Goal: Task Accomplishment & Management: Manage account settings

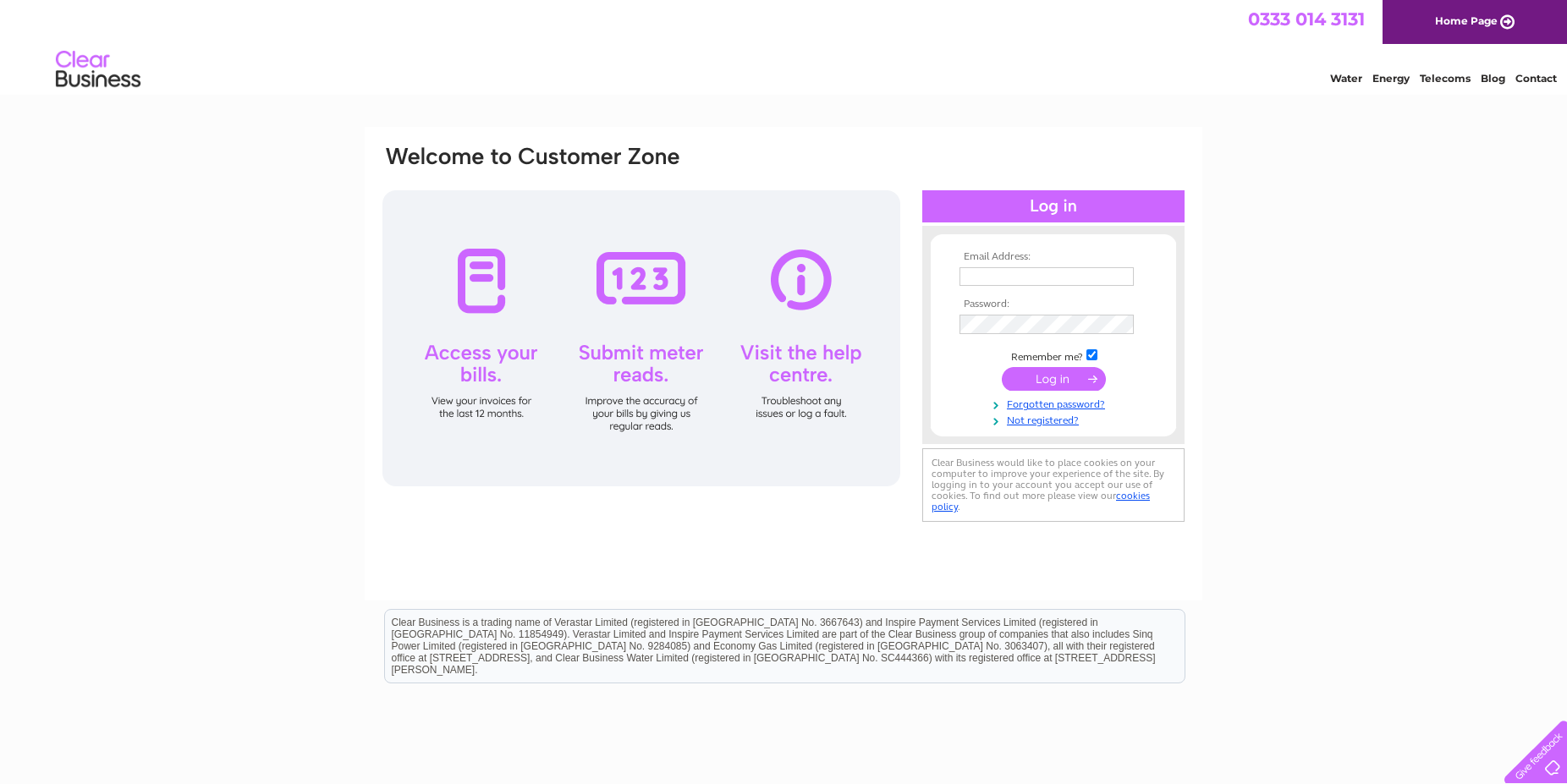
click at [1035, 272] on input "text" at bounding box center [1046, 277] width 174 height 19
type input "accounts@standrewsbrew.co"
click at [1052, 389] on input "submit" at bounding box center [1054, 381] width 104 height 24
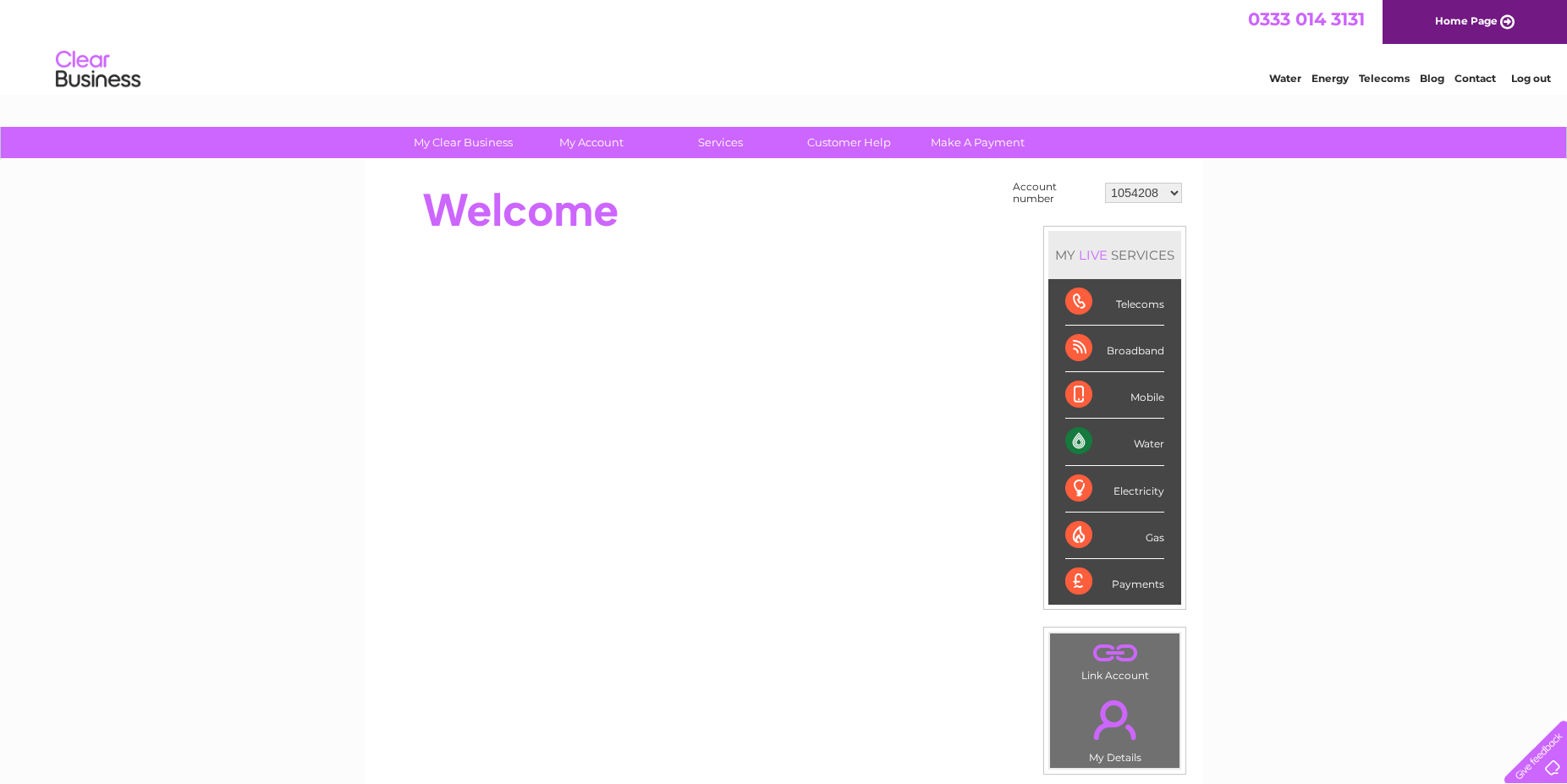
click at [1105, 182] on select "1054208 1054209 1054217 1080644 1080670 30296870" at bounding box center [1143, 193] width 77 height 20
click option "1054208" at bounding box center [0, 0] width 0 height 0
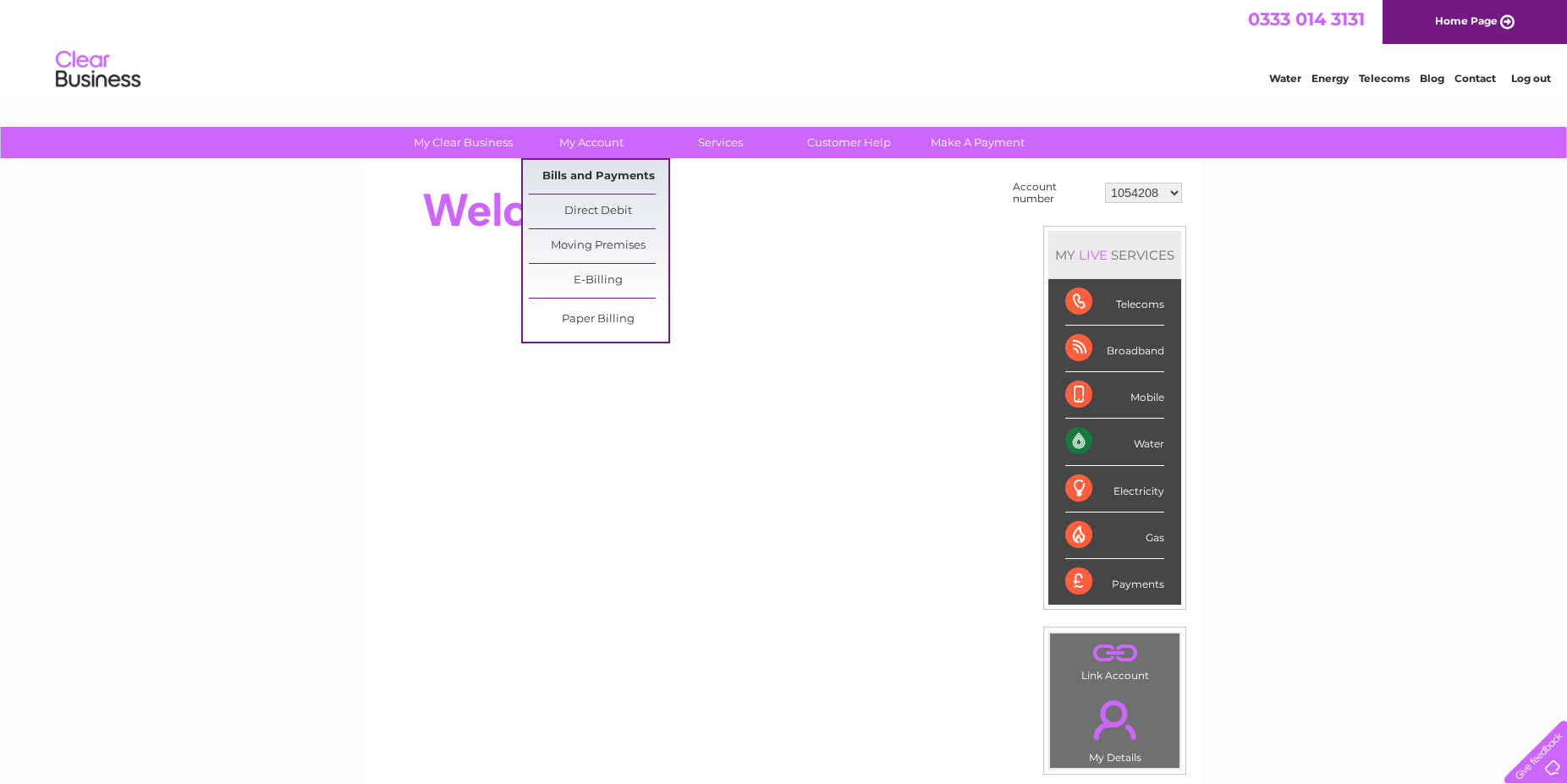
click at [601, 173] on link "Bills and Payments" at bounding box center [598, 177] width 140 height 34
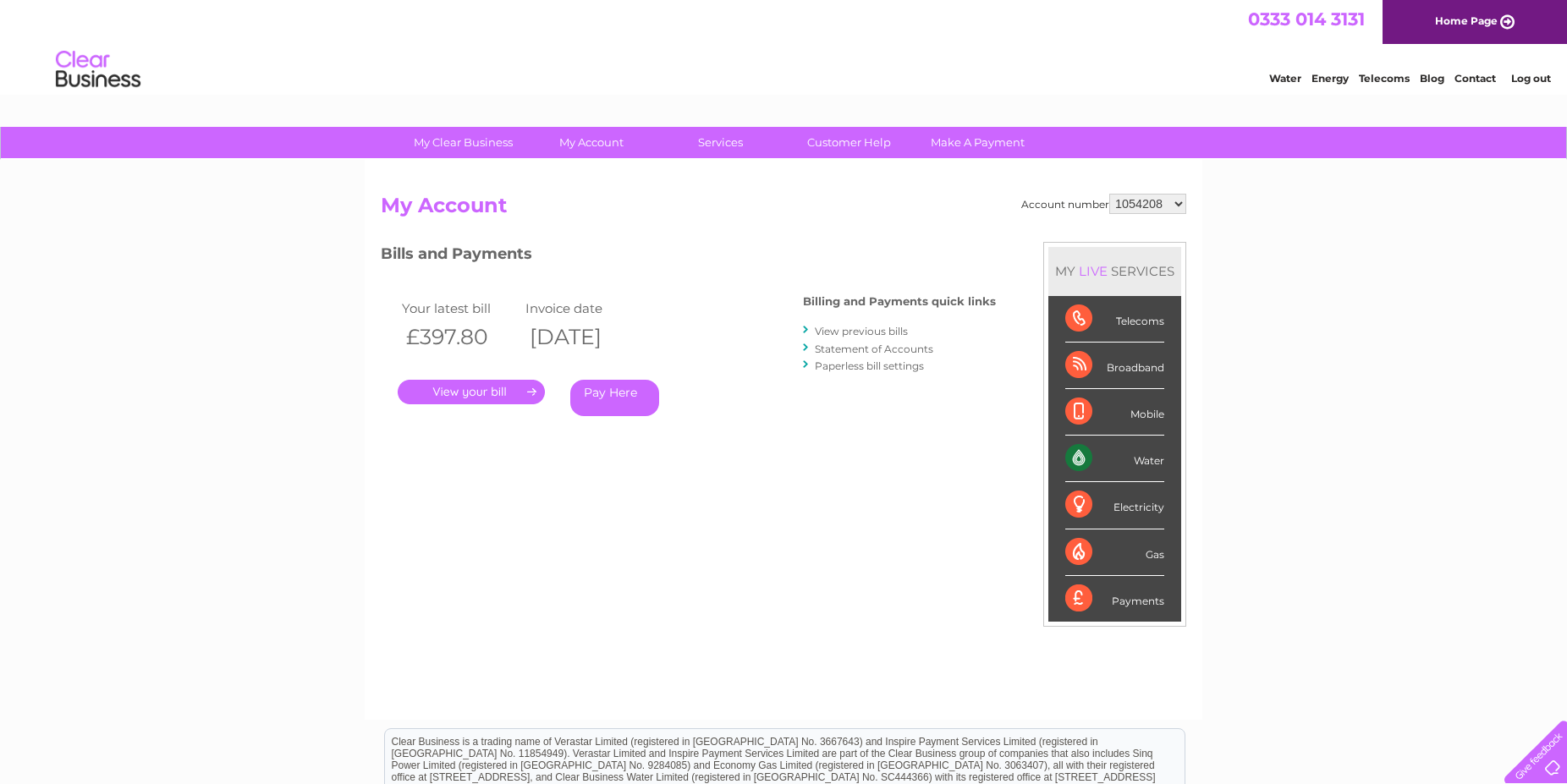
click at [483, 377] on div ". Pay Here" at bounding box center [566, 367] width 338 height 26
click at [471, 393] on link "." at bounding box center [471, 392] width 147 height 25
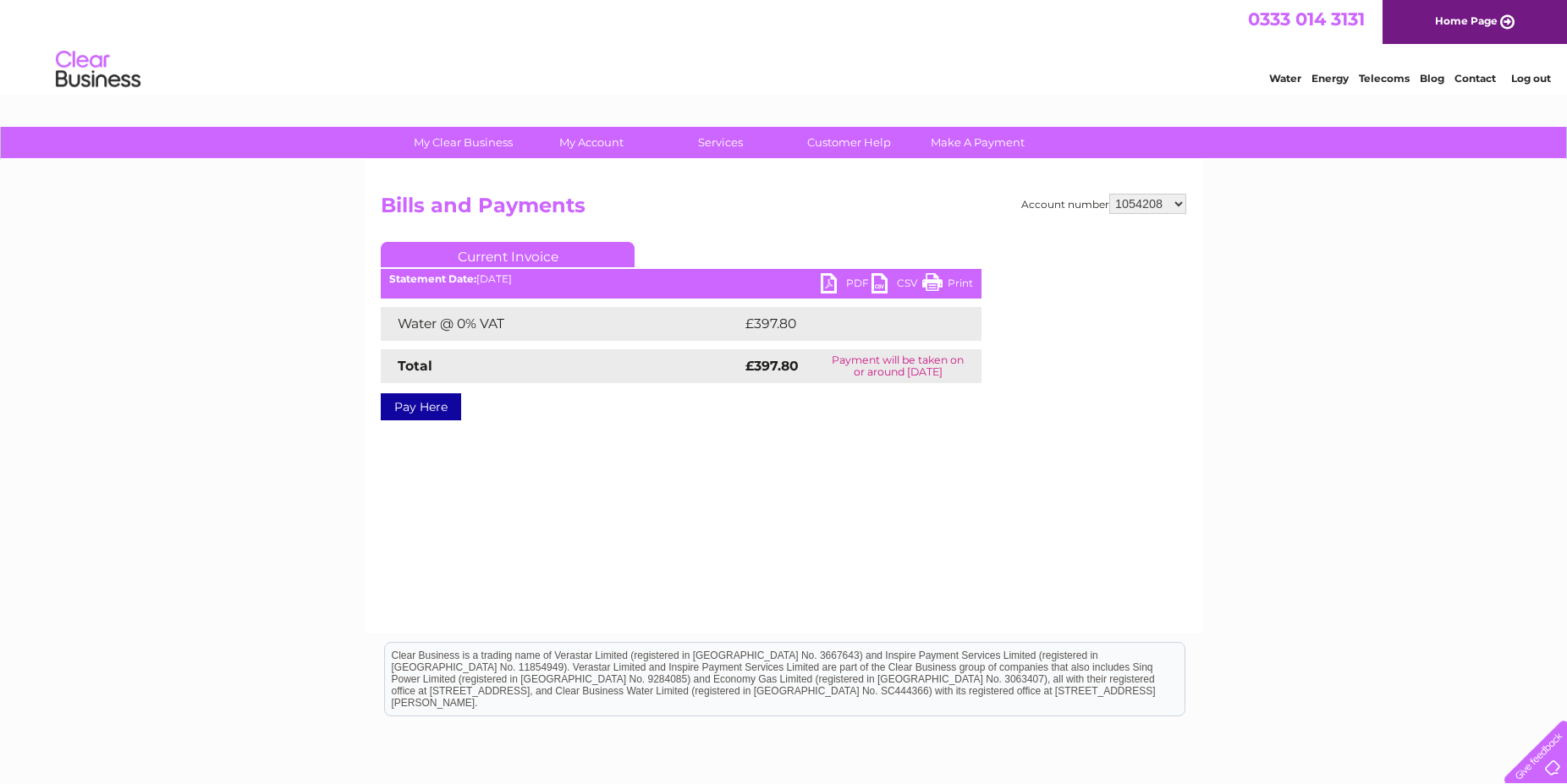
click at [834, 285] on link "PDF" at bounding box center [847, 285] width 51 height 25
select select "1054209"
click option "1054209" at bounding box center [0, 0] width 0 height 0
click at [828, 285] on link "PDF" at bounding box center [847, 285] width 51 height 25
click at [1109, 193] on select "1054208 1054209 1054217 1080644 1080670 30296870" at bounding box center [1148, 204] width 77 height 20
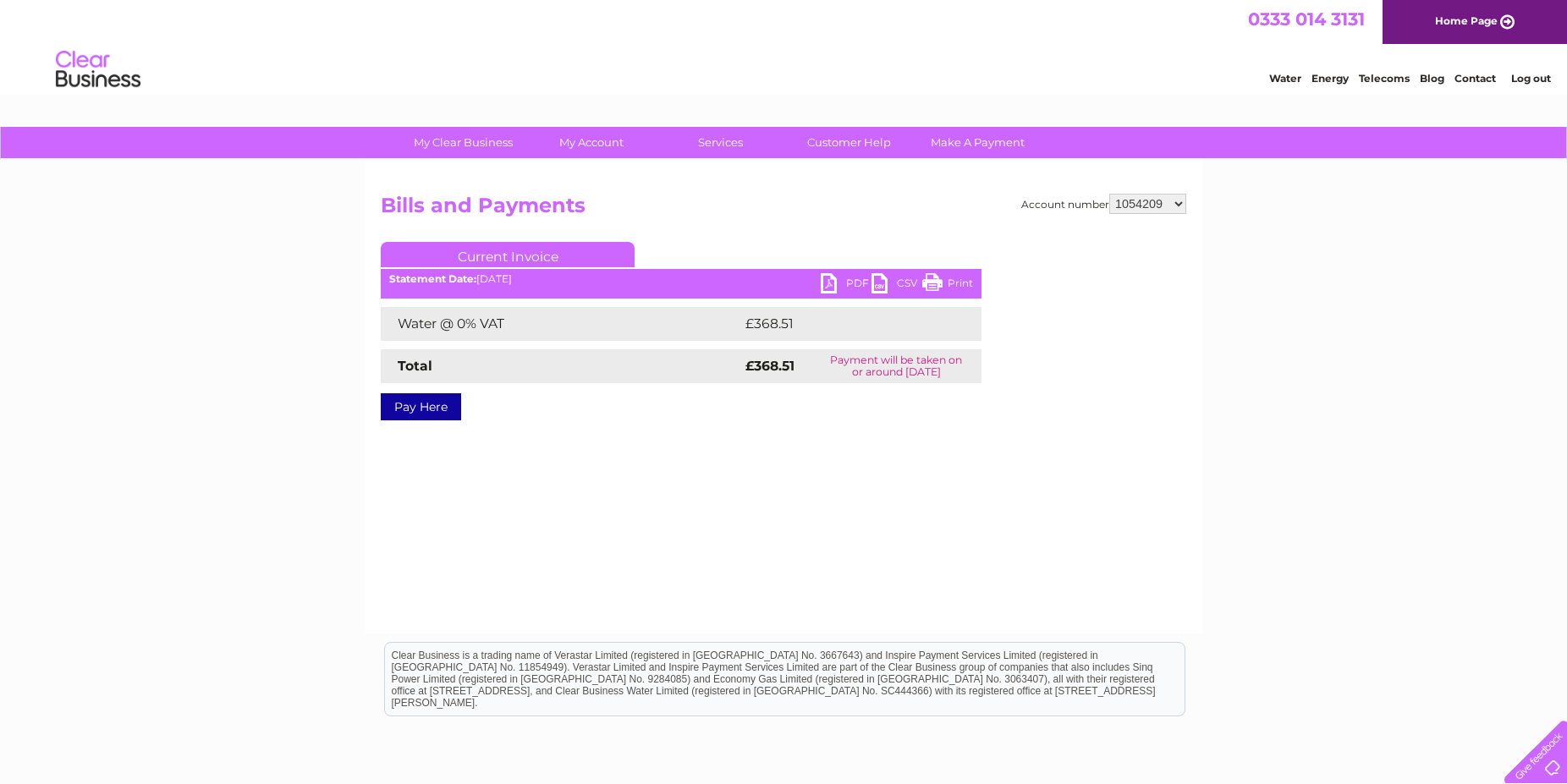
select select "1054217"
click option "1054217" at bounding box center [0, 0] width 0 height 0
click at [1109, 193] on select "1054208 1054209 1054217 1080644 1080670 30296870" at bounding box center [1148, 204] width 77 height 20
select select "1080644"
click option "1080644" at bounding box center [0, 0] width 0 height 0
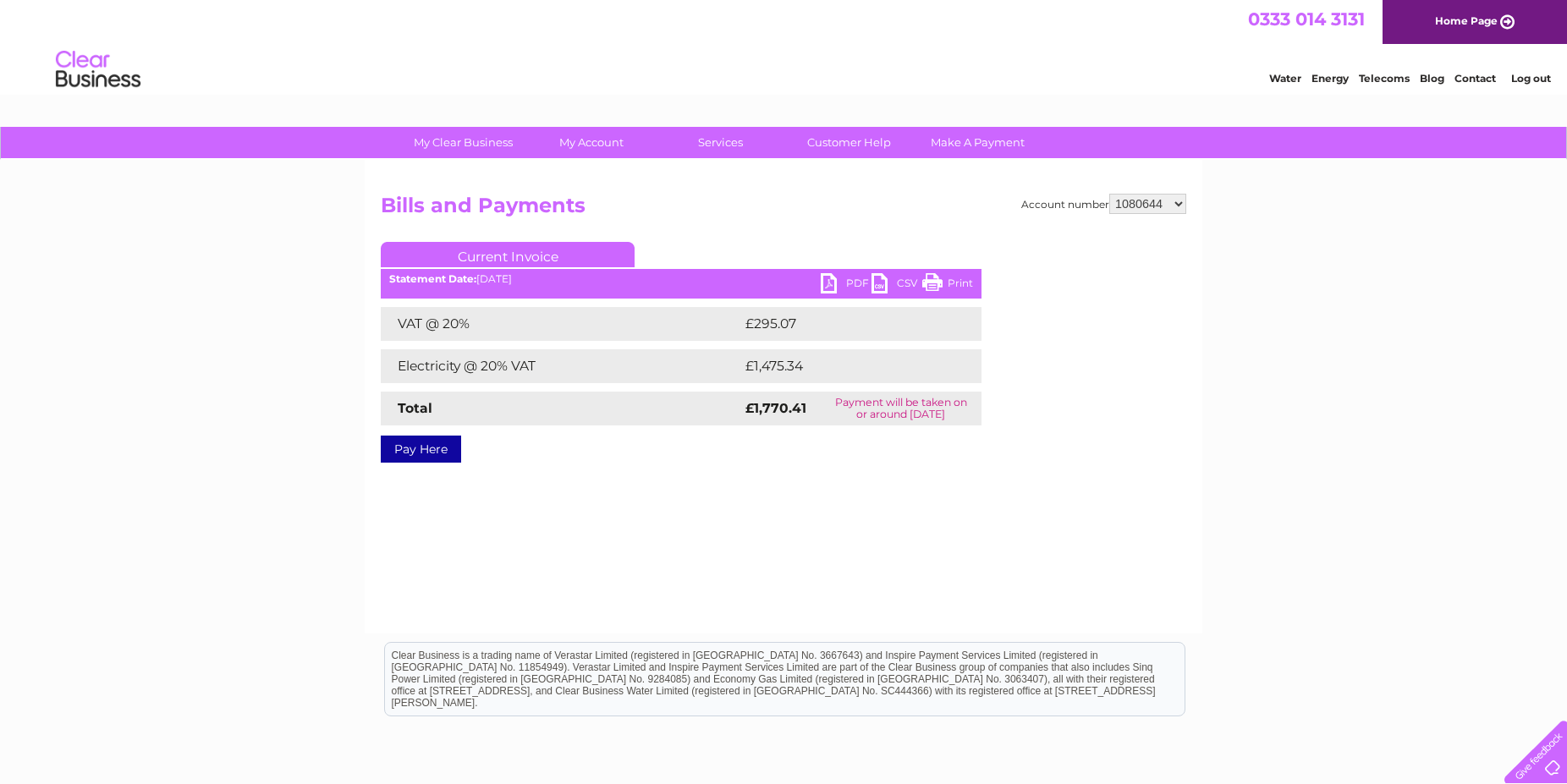
click at [830, 282] on link "PDF" at bounding box center [847, 285] width 51 height 25
click at [1109, 193] on select "1054208 1054209 1054217 1080644 1080670 30296870" at bounding box center [1148, 204] width 77 height 20
select select "1080670"
click option "1080670" at bounding box center [0, 0] width 0 height 0
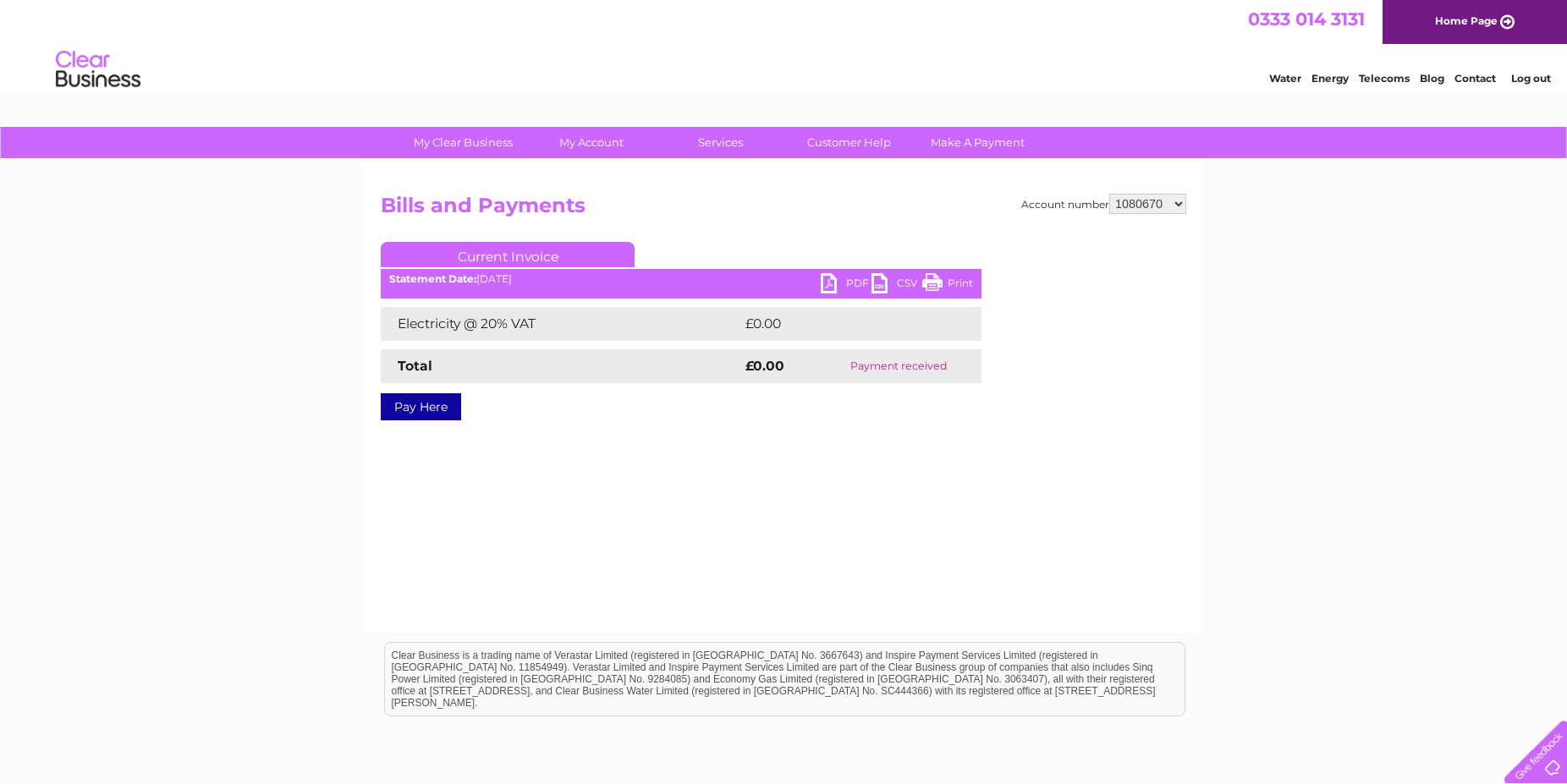
click at [1109, 193] on select "1054208 1054209 1054217 1080644 1080670 30296870" at bounding box center [1148, 204] width 77 height 20
click option "30296870" at bounding box center [0, 0] width 0 height 0
click at [1109, 193] on select "1054208 1054209 1054217 1080644 1080670 30296870" at bounding box center [1148, 204] width 77 height 20
click option "30296870" at bounding box center [0, 0] width 0 height 0
click at [1109, 193] on select "1054208 1054209 1054217 1080644 1080670 30296870" at bounding box center [1148, 204] width 77 height 20
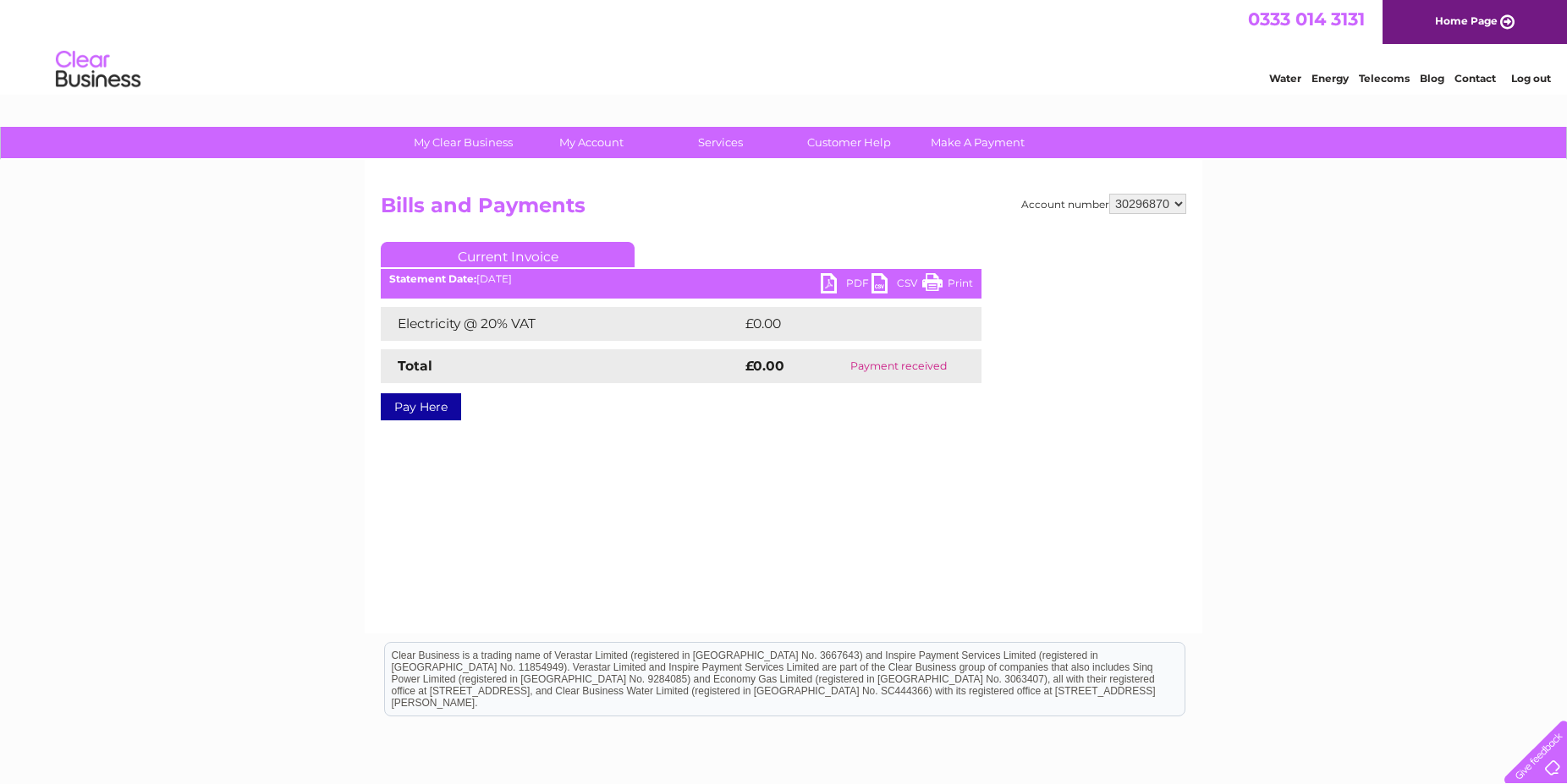
select select "1080670"
click option "1080670" at bounding box center [0, 0] width 0 height 0
click at [1109, 193] on select "1054208 1054209 1054217 1080644 1080670 30296870" at bounding box center [1148, 204] width 77 height 20
select select "30296870"
click option "30296870" at bounding box center [0, 0] width 0 height 0
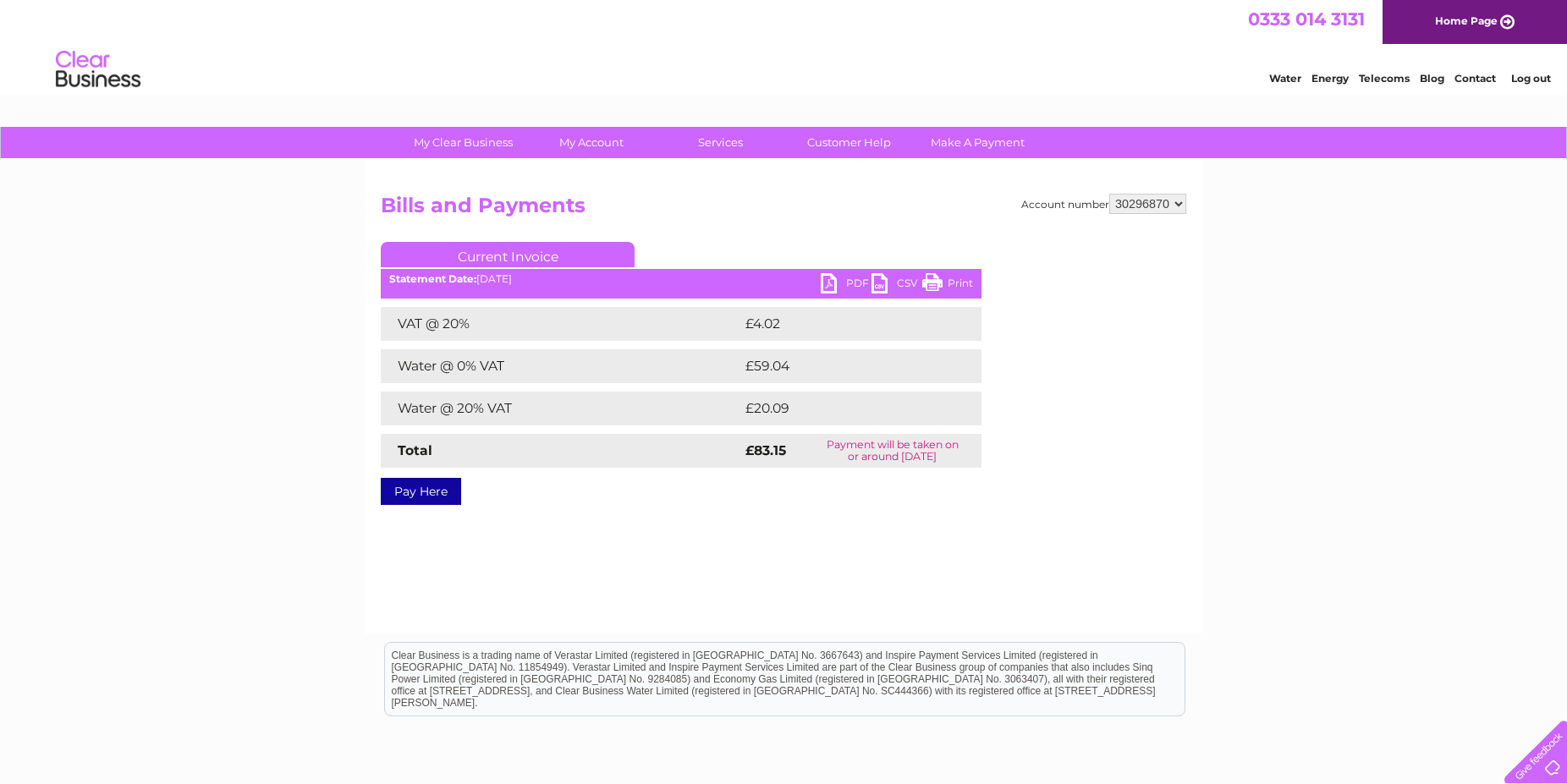
click at [830, 275] on link "PDF" at bounding box center [847, 285] width 51 height 25
